Goal: Use online tool/utility: Utilize a website feature to perform a specific function

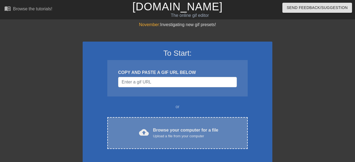
click at [178, 117] on div "cloud_upload Browse your computer for a file Upload a file from your computer C…" at bounding box center [177, 133] width 140 height 32
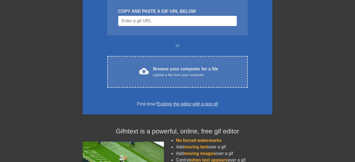
scroll to position [61, 0]
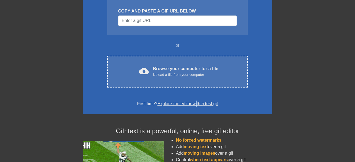
click at [196, 88] on div "To Start: COPY AND PASTE A GIF URL BELOW or cloud_upload Browse your computer f…" at bounding box center [178, 47] width 190 height 134
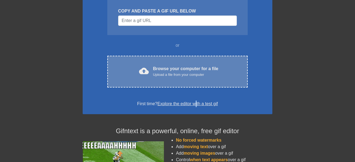
click at [170, 72] on div "Upload a file from your computer" at bounding box center [185, 74] width 65 height 5
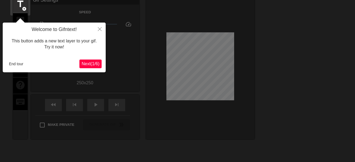
scroll to position [13, 0]
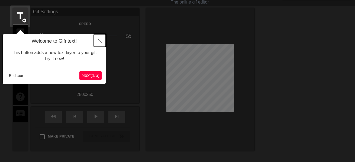
click at [101, 41] on icon "Close" at bounding box center [100, 41] width 4 height 4
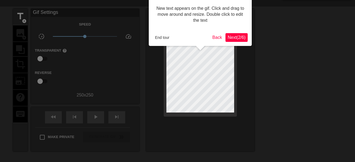
scroll to position [0, 0]
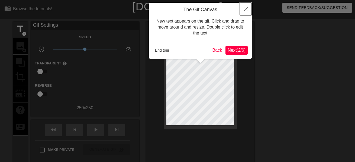
click at [244, 5] on button "Close" at bounding box center [246, 9] width 12 height 12
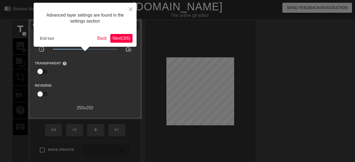
scroll to position [13, 0]
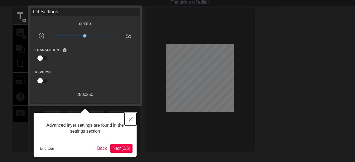
click at [130, 117] on icon "Close" at bounding box center [131, 119] width 4 height 4
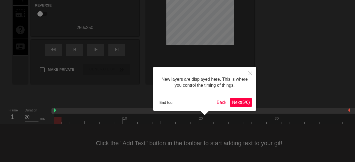
scroll to position [5, 0]
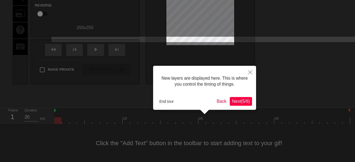
click at [175, 105] on div "New layers are displayed here. This is where you control the timing of things. …" at bounding box center [204, 88] width 103 height 44
click at [172, 103] on button "End tour" at bounding box center [166, 101] width 19 height 8
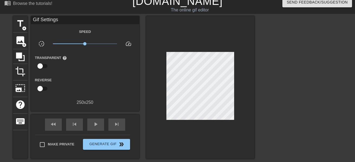
scroll to position [5, 0]
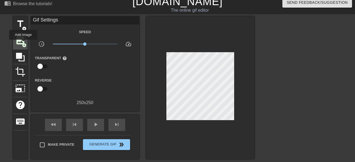
click at [23, 43] on span "add_circle" at bounding box center [24, 45] width 5 height 5
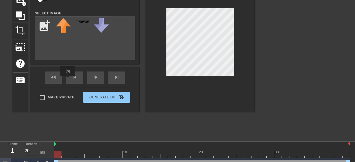
scroll to position [0, 0]
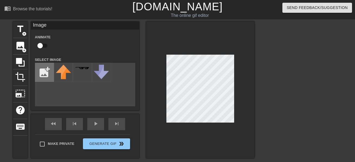
click at [53, 78] on input "file" at bounding box center [44, 72] width 18 height 18
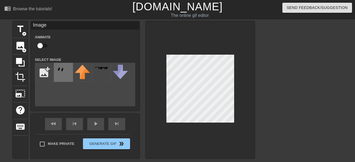
click at [56, 69] on img at bounding box center [63, 70] width 15 height 11
click at [49, 72] on input "file" at bounding box center [44, 72] width 18 height 18
type input "C:\fakepath\Slimebody.png"
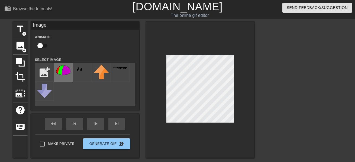
click at [68, 75] on div at bounding box center [63, 72] width 19 height 19
click at [237, 79] on div at bounding box center [200, 89] width 108 height 136
click at [234, 66] on div at bounding box center [200, 89] width 108 height 136
click at [191, 50] on div at bounding box center [200, 89] width 108 height 136
click at [186, 40] on div at bounding box center [200, 89] width 108 height 136
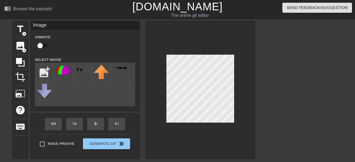
click at [40, 44] on input "checkbox" at bounding box center [40, 45] width 31 height 10
checkbox input "true"
click at [164, 46] on div at bounding box center [200, 89] width 108 height 136
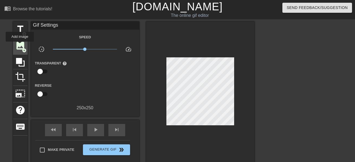
click at [20, 45] on span "image" at bounding box center [20, 45] width 10 height 10
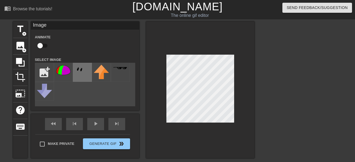
click at [79, 74] on img at bounding box center [82, 70] width 15 height 11
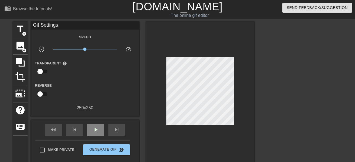
click at [93, 130] on span "play_arrow" at bounding box center [95, 129] width 7 height 7
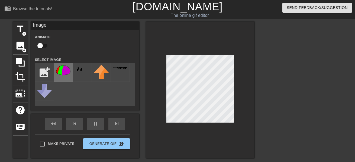
click at [67, 71] on img at bounding box center [63, 70] width 15 height 11
click at [9, 52] on div "title add_circle image add_circle crop photo_size_select_large help keyboard Im…" at bounding box center [177, 102] width 355 height 163
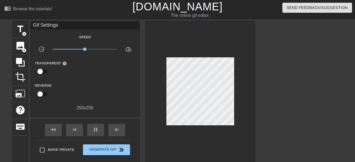
click at [325, 107] on div at bounding box center [301, 102] width 81 height 163
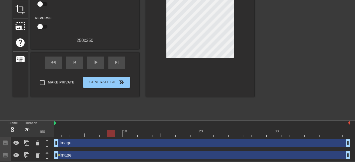
click at [323, 141] on div "Image drag_handle drag_handle" at bounding box center [202, 143] width 296 height 8
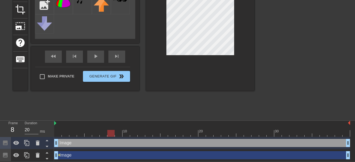
click at [317, 153] on div "Image drag_handle drag_handle" at bounding box center [202, 155] width 296 height 8
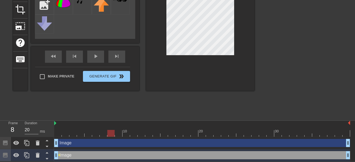
click at [308, 144] on div "Image drag_handle drag_handle" at bounding box center [202, 143] width 296 height 8
checkbox input "false"
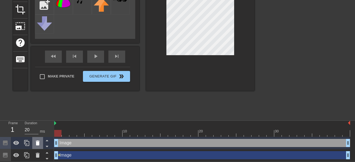
click at [37, 141] on icon at bounding box center [37, 142] width 7 height 7
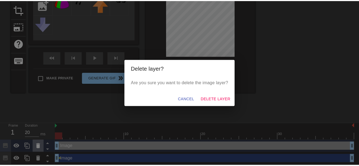
scroll to position [64, 0]
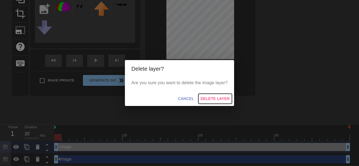
click at [212, 101] on span "Delete Layer" at bounding box center [215, 98] width 29 height 7
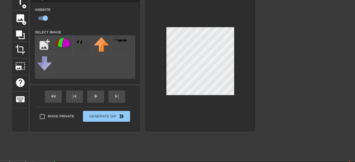
scroll to position [15, 0]
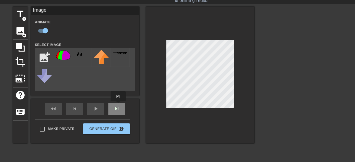
click at [118, 105] on div "fast_rewind skip_previous play_arrow skip_next" at bounding box center [85, 109] width 88 height 20
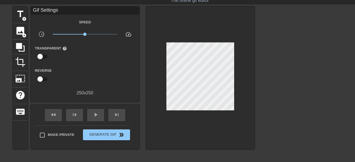
scroll to position [0, 0]
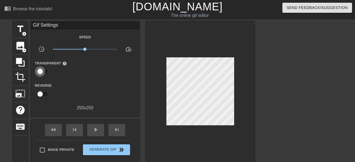
click at [45, 70] on input "checkbox" at bounding box center [40, 71] width 31 height 10
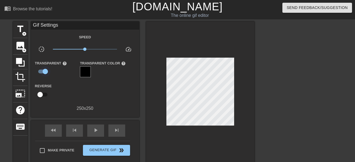
click at [45, 70] on input "checkbox" at bounding box center [45, 71] width 31 height 10
checkbox input "false"
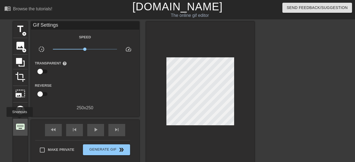
click at [20, 121] on span "keyboard" at bounding box center [20, 126] width 10 height 10
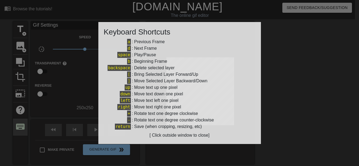
click at [20, 120] on div at bounding box center [179, 83] width 359 height 166
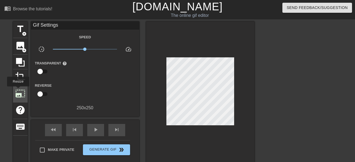
click at [18, 90] on span "photo_size_select_large" at bounding box center [20, 93] width 10 height 10
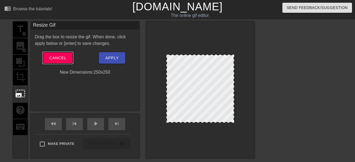
click at [60, 56] on span "Cancel" at bounding box center [57, 57] width 17 height 7
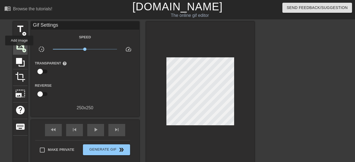
click at [19, 49] on span "image" at bounding box center [20, 45] width 10 height 10
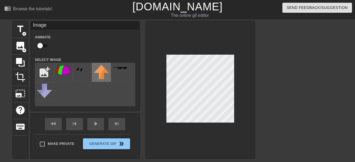
click at [94, 77] on img at bounding box center [101, 72] width 15 height 14
click at [90, 77] on div at bounding box center [82, 72] width 19 height 19
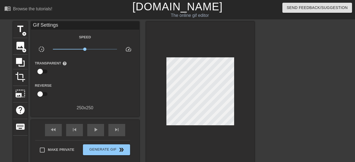
click at [172, 54] on div at bounding box center [200, 92] width 108 height 142
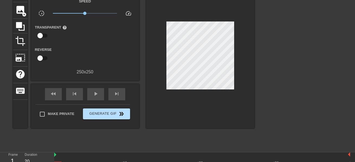
scroll to position [36, 0]
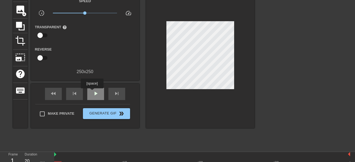
click at [92, 92] on div "play_arrow" at bounding box center [95, 94] width 17 height 12
click at [92, 92] on span "pause" at bounding box center [95, 93] width 7 height 7
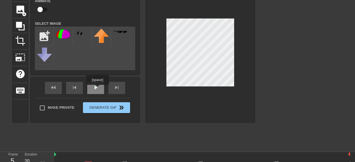
click at [97, 88] on div "play_arrow" at bounding box center [95, 88] width 17 height 12
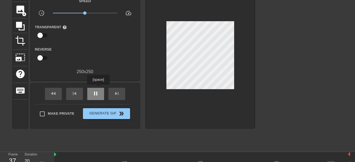
click at [98, 88] on div "pause" at bounding box center [95, 94] width 17 height 12
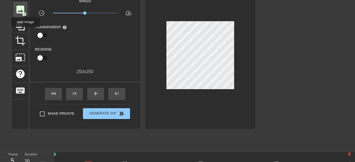
click at [25, 10] on span "image" at bounding box center [20, 9] width 10 height 10
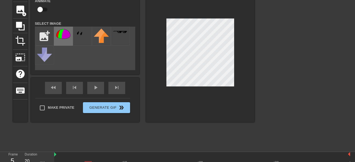
click at [67, 34] on img at bounding box center [63, 33] width 15 height 11
click at [269, 86] on div at bounding box center [301, 66] width 81 height 163
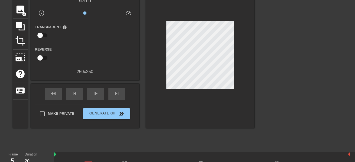
scroll to position [68, 0]
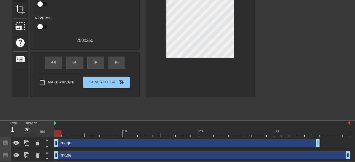
drag, startPoint x: 101, startPoint y: 141, endPoint x: 70, endPoint y: 139, distance: 31.2
click at [70, 139] on div "Image drag_handle drag_handle" at bounding box center [187, 143] width 266 height 8
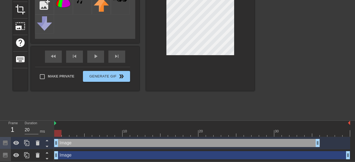
click at [79, 153] on div "Image drag_handle drag_handle" at bounding box center [202, 155] width 296 height 8
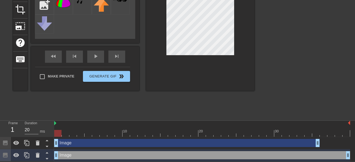
drag, startPoint x: 79, startPoint y: 153, endPoint x: 77, endPoint y: 138, distance: 15.4
click at [77, 138] on div "Image drag_handle drag_handle Image drag_handle drag_handle" at bounding box center [204, 149] width 301 height 24
click at [45, 140] on icon at bounding box center [47, 140] width 7 height 7
